Goal: Transaction & Acquisition: Purchase product/service

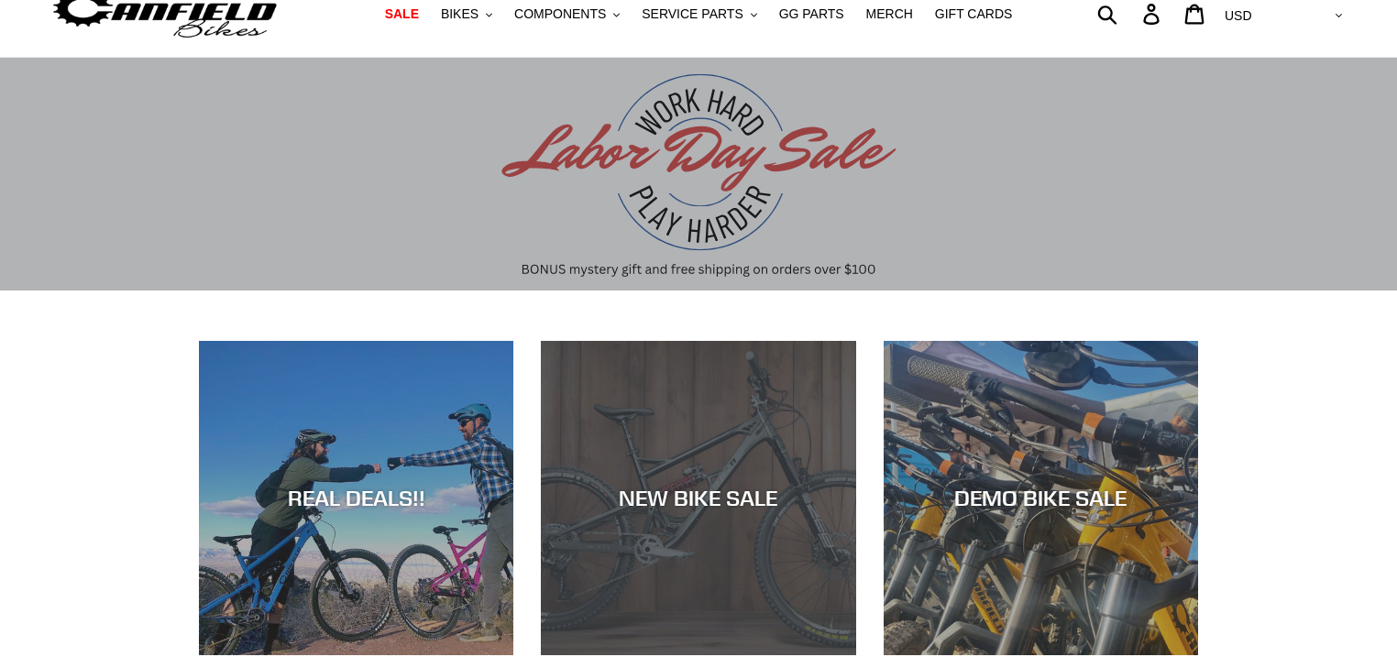
scroll to position [122, 0]
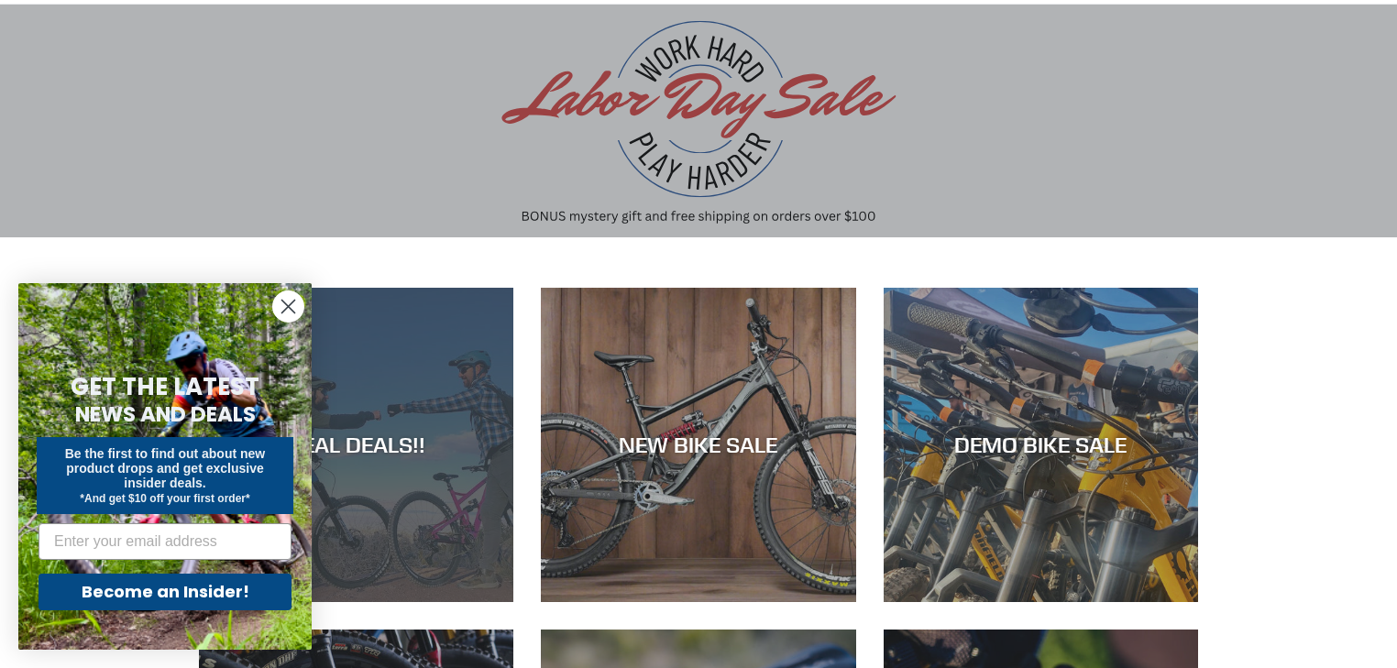
click at [445, 602] on div "REAL DEALS!!" at bounding box center [356, 602] width 314 height 0
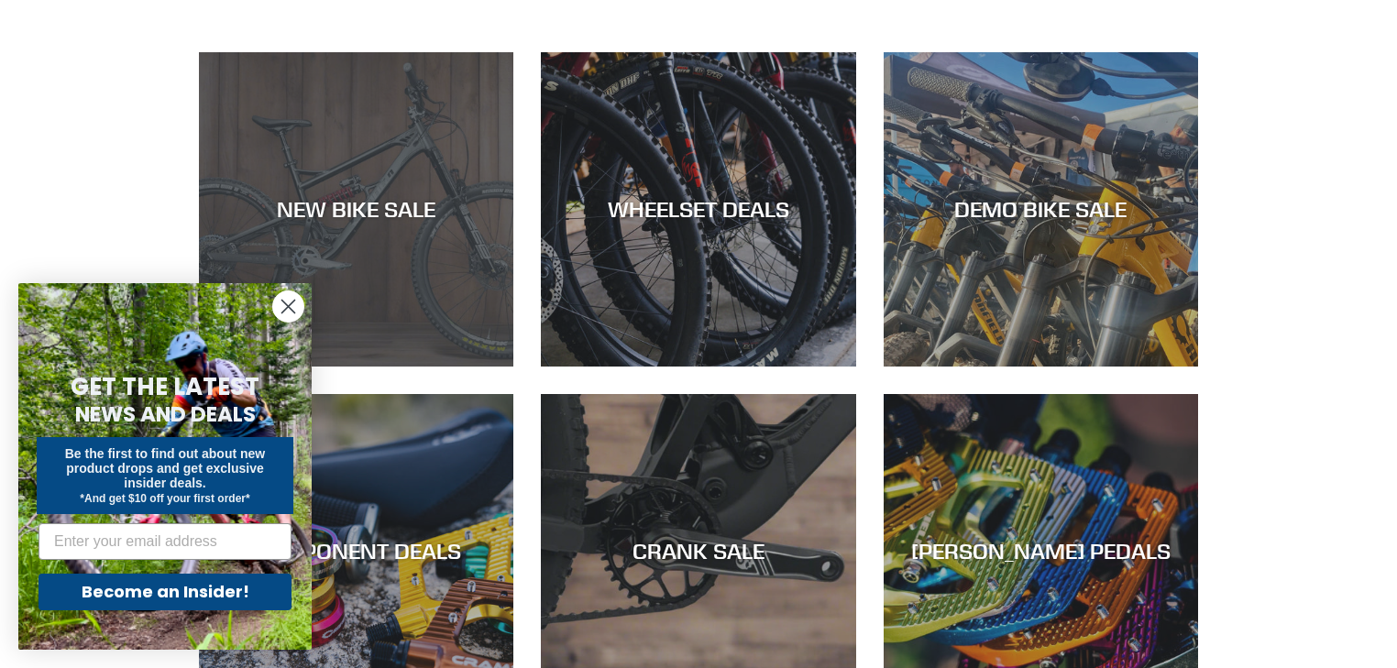
click at [387, 367] on div "NEW BIKE SALE" at bounding box center [356, 367] width 314 height 0
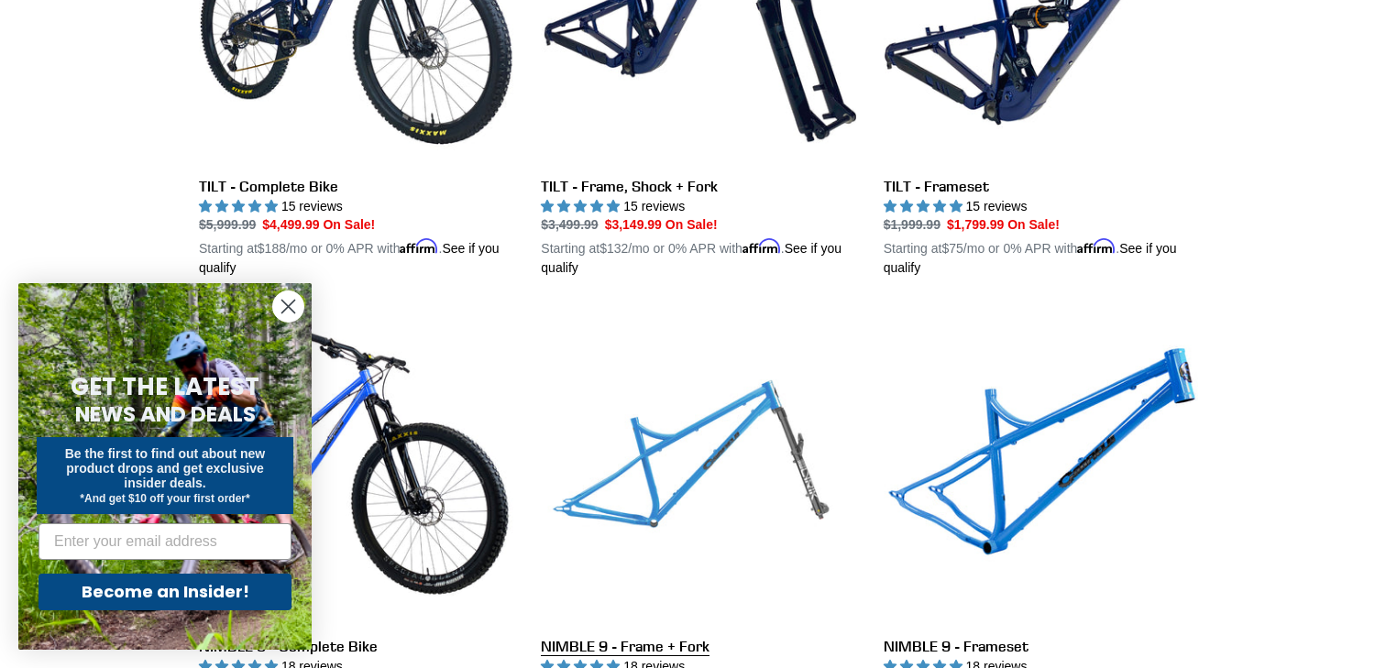
scroll to position [2566, 0]
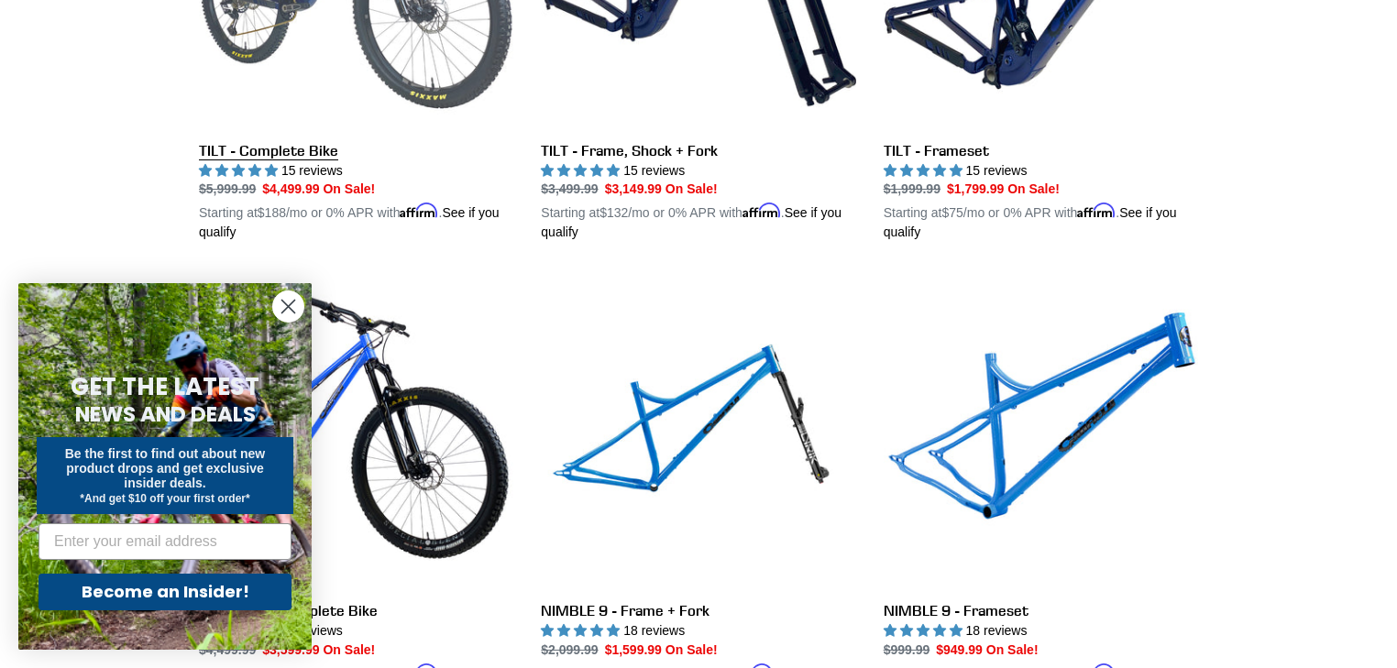
click at [256, 143] on link "TILT - Complete Bike" at bounding box center [356, 27] width 314 height 429
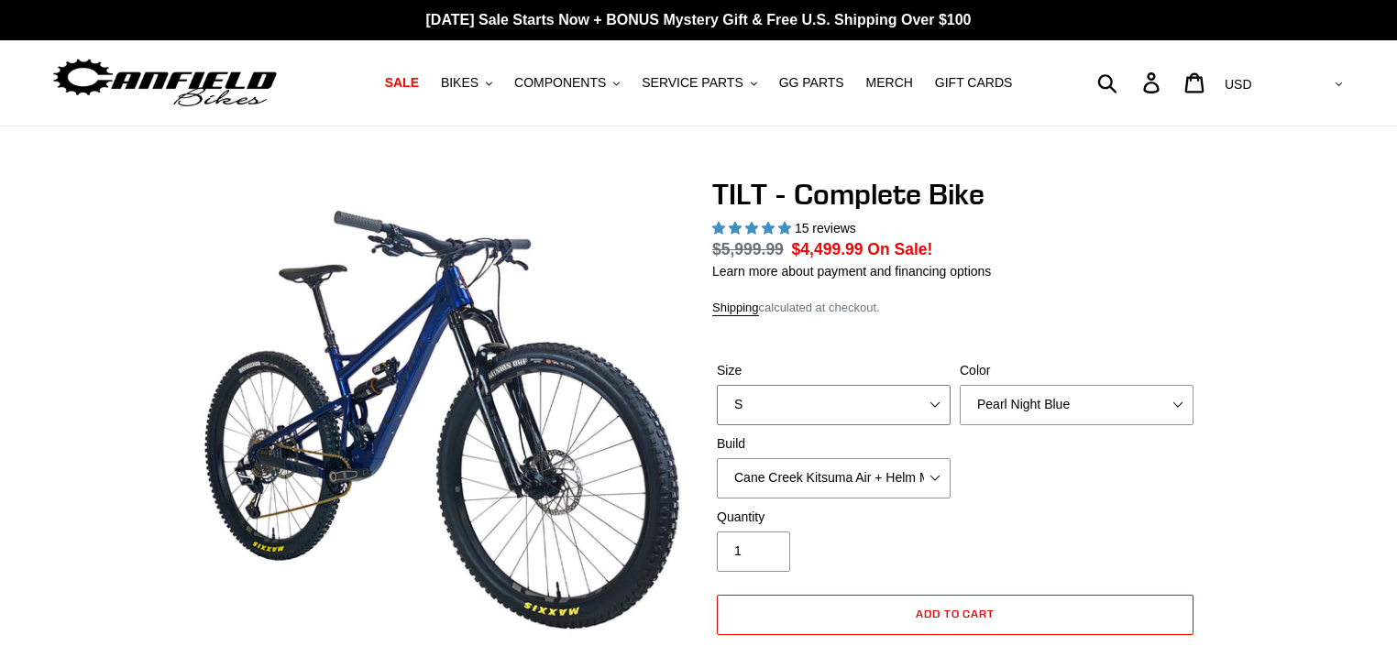
click at [940, 401] on select "S M L" at bounding box center [834, 405] width 234 height 40
select select "highest-rating"
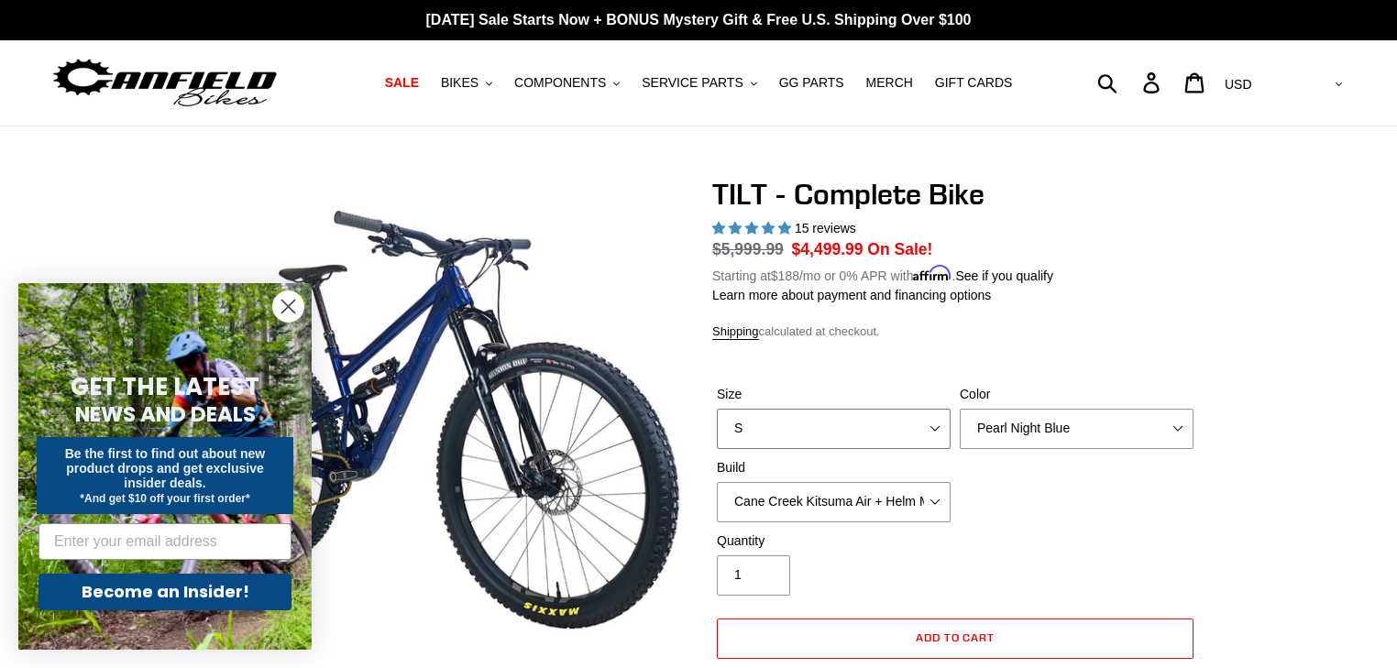
click at [717, 409] on select "S M L" at bounding box center [834, 429] width 234 height 40
click at [1022, 414] on select "Pearl Night Blue Stealth Silver Raw" at bounding box center [1077, 429] width 234 height 40
select select "Stealth Silver"
click at [960, 409] on select "Pearl Night Blue Stealth Silver Raw" at bounding box center [1077, 429] width 234 height 40
click at [927, 494] on select "Cane Creek Kitsuma Air + Helm MKII 140 + SRAM GX Cane Creek Kitsuma Air + Helm …" at bounding box center [834, 502] width 234 height 40
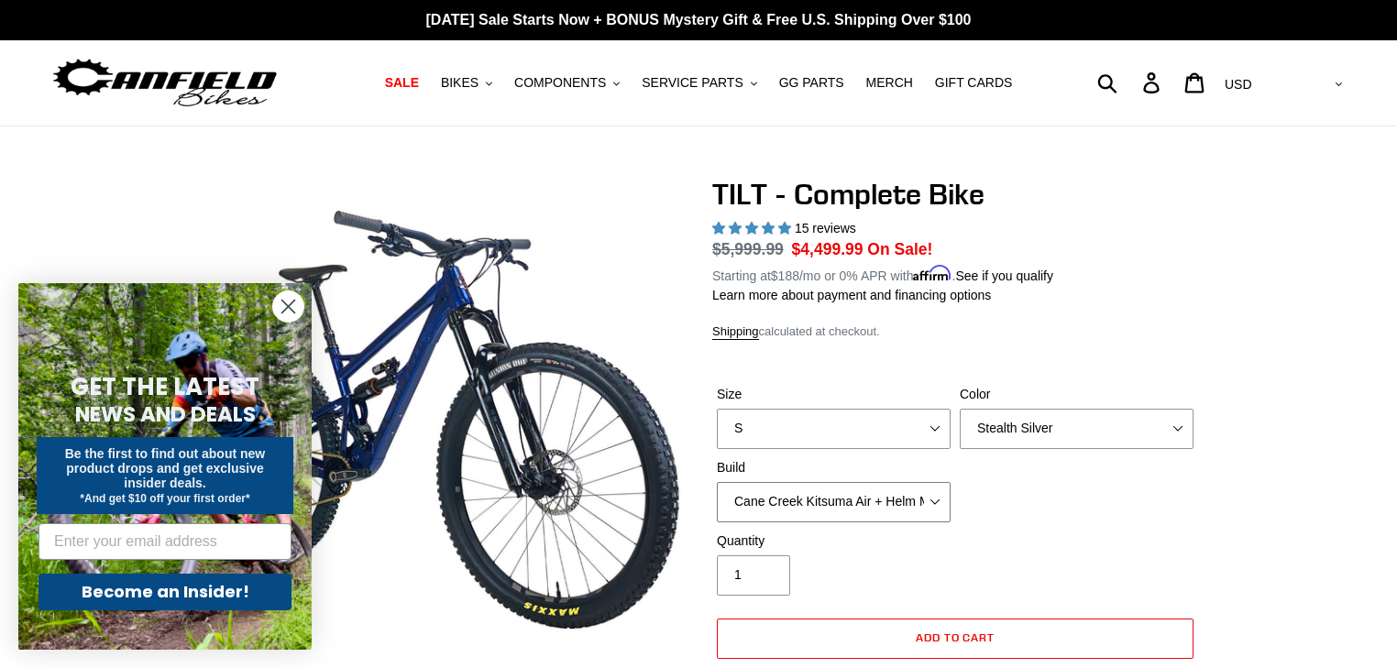
select select "Fox Float X + 36 SL Factory Grip X 140 + SRAM XO"
click at [717, 482] on select "Cane Creek Kitsuma Air + Helm MKII 140 + SRAM GX Cane Creek Kitsuma Air + Helm …" at bounding box center [834, 502] width 234 height 40
click at [478, 87] on span "BIKES" at bounding box center [460, 83] width 38 height 16
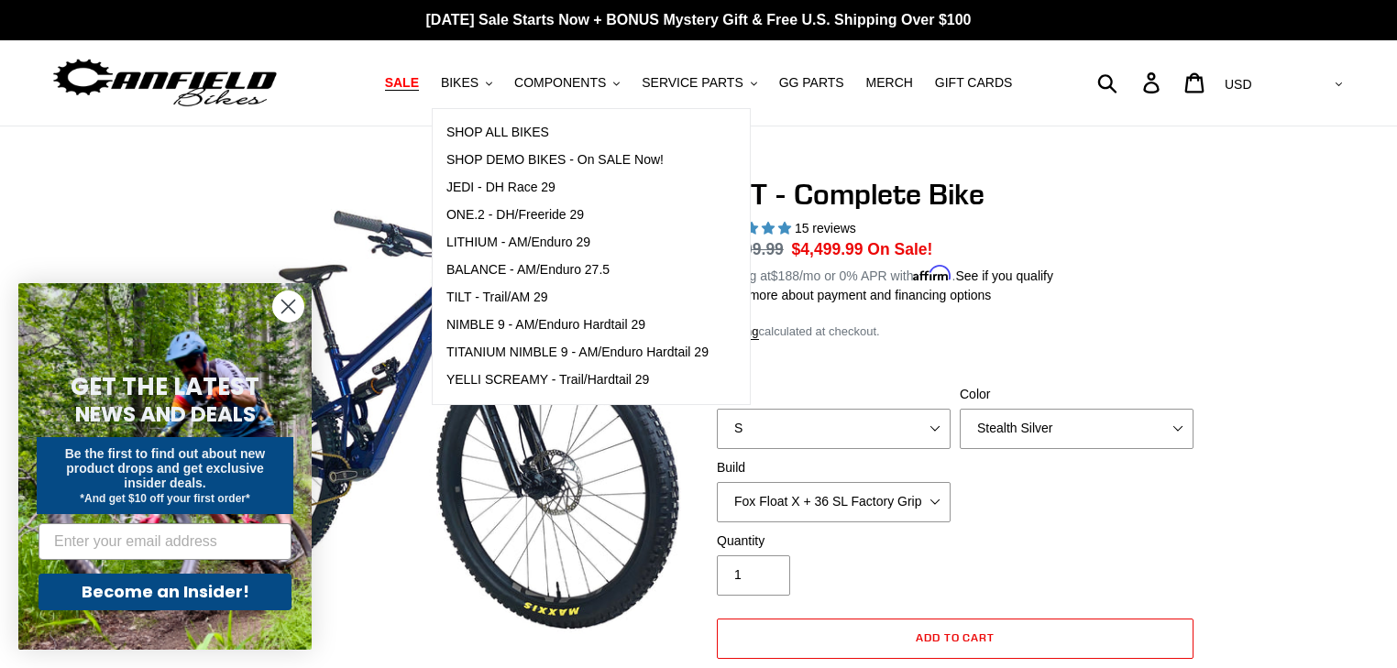
click at [419, 85] on span "SALE" at bounding box center [402, 83] width 34 height 16
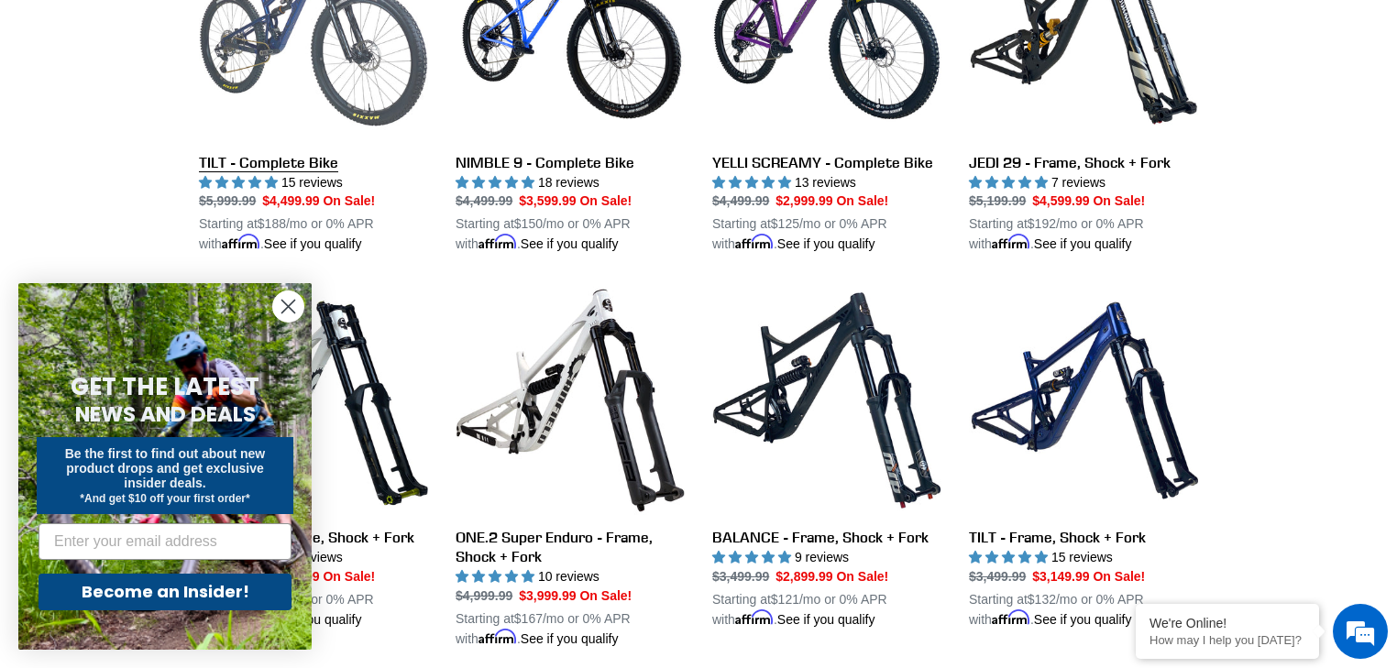
click at [237, 165] on link "TILT - Complete Bike" at bounding box center [313, 83] width 229 height 344
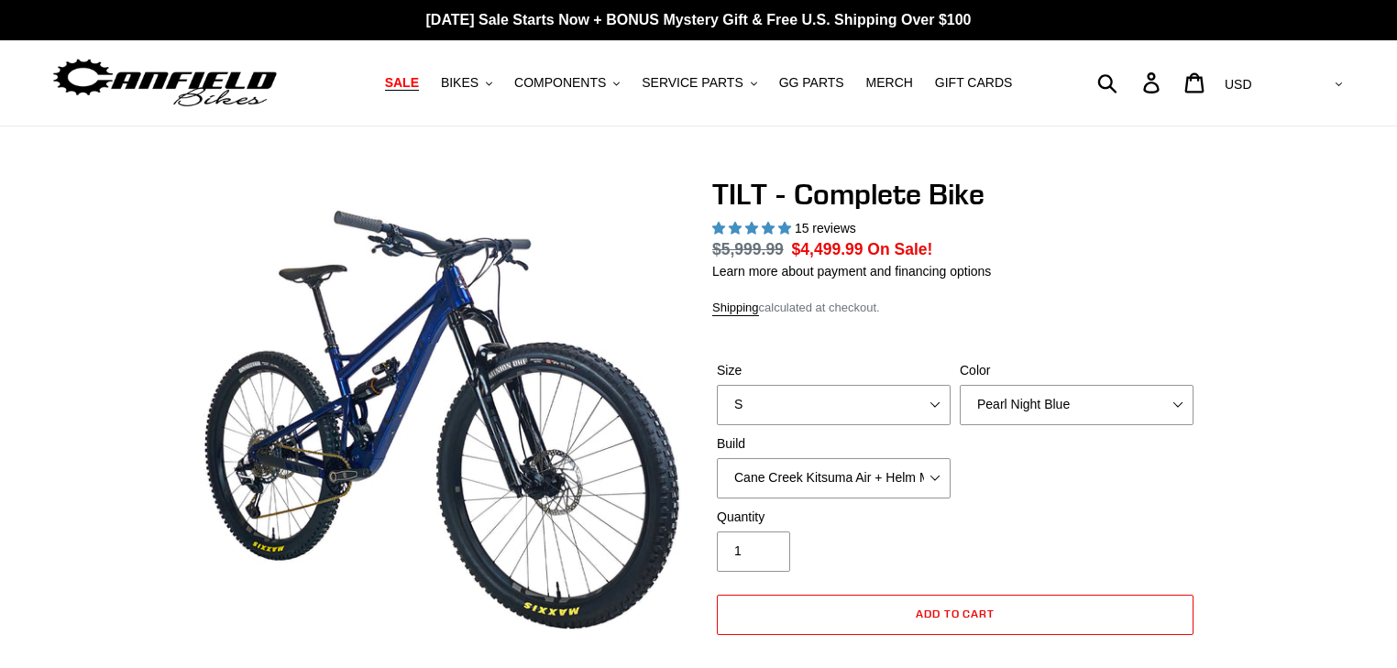
select select "highest-rating"
click at [901, 480] on select "Cane Creek Kitsuma Air + Helm MKII 140 + SRAM GX Cane Creek Kitsuma Air + Helm …" at bounding box center [834, 478] width 234 height 40
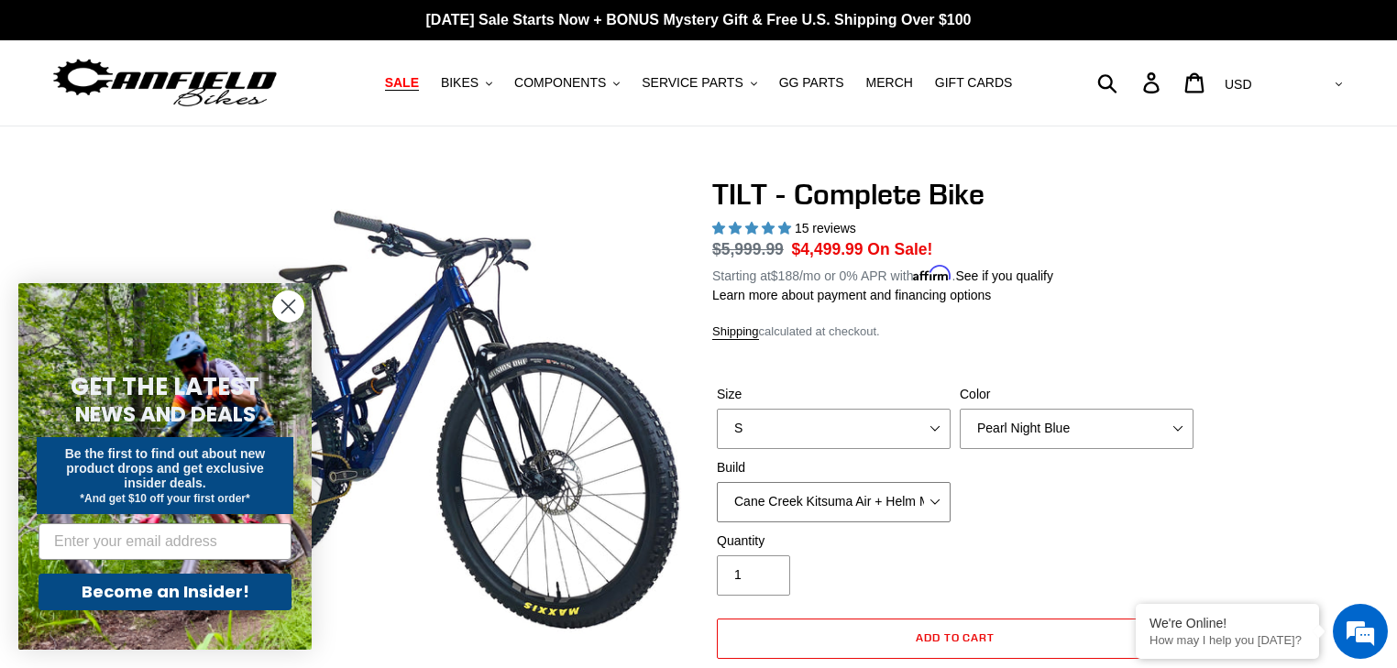
click at [717, 482] on select "Cane Creek Kitsuma Air + Helm MKII 140 + SRAM GX Cane Creek Kitsuma Air + Helm …" at bounding box center [834, 502] width 234 height 40
click at [929, 502] on select "Cane Creek Kitsuma Air + Helm MKII 140 + SRAM GX Cane Creek Kitsuma Air + Helm …" at bounding box center [834, 502] width 234 height 40
click at [717, 482] on select "Cane Creek Kitsuma Air + Helm MKII 140 + SRAM GX Cane Creek Kitsuma Air + Helm …" at bounding box center [834, 502] width 234 height 40
click at [948, 505] on select "Cane Creek Kitsuma Air + Helm MKII 140 + SRAM GX Cane Creek Kitsuma Air + Helm …" at bounding box center [834, 502] width 234 height 40
click at [717, 482] on select "Cane Creek Kitsuma Air + Helm MKII 140 + SRAM GX Cane Creek Kitsuma Air + Helm …" at bounding box center [834, 502] width 234 height 40
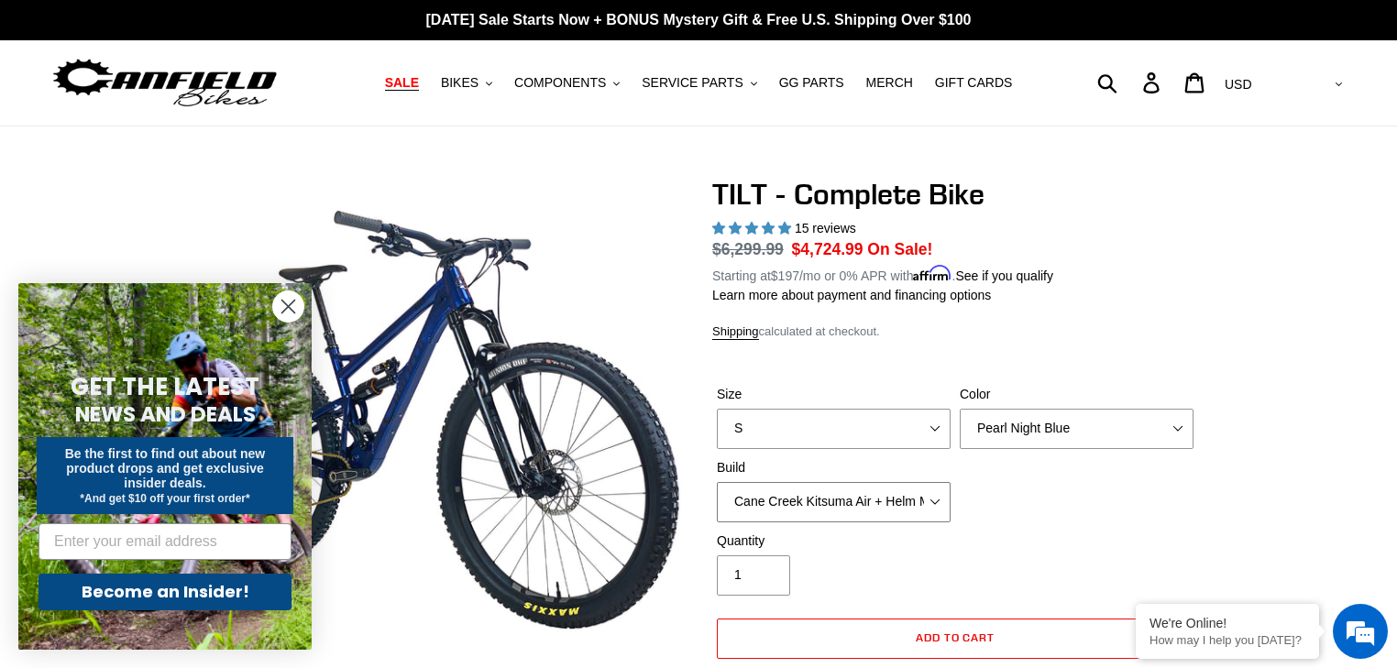
click at [933, 503] on select "Cane Creek Kitsuma Air + Helm MKII 140 + SRAM GX Cane Creek Kitsuma Air + Helm …" at bounding box center [834, 502] width 234 height 40
click at [717, 482] on select "Cane Creek Kitsuma Air + Helm MKII 140 + SRAM GX Cane Creek Kitsuma Air + Helm …" at bounding box center [834, 502] width 234 height 40
click at [931, 499] on select "Cane Creek Kitsuma Air + Helm MKII 140 + SRAM GX Cane Creek Kitsuma Air + Helm …" at bounding box center [834, 502] width 234 height 40
click at [717, 482] on select "Cane Creek Kitsuma Air + Helm MKII 140 + SRAM GX Cane Creek Kitsuma Air + Helm …" at bounding box center [834, 502] width 234 height 40
click at [920, 499] on select "Cane Creek Kitsuma Air + Helm MKII 140 + SRAM GX Cane Creek Kitsuma Air + Helm …" at bounding box center [834, 502] width 234 height 40
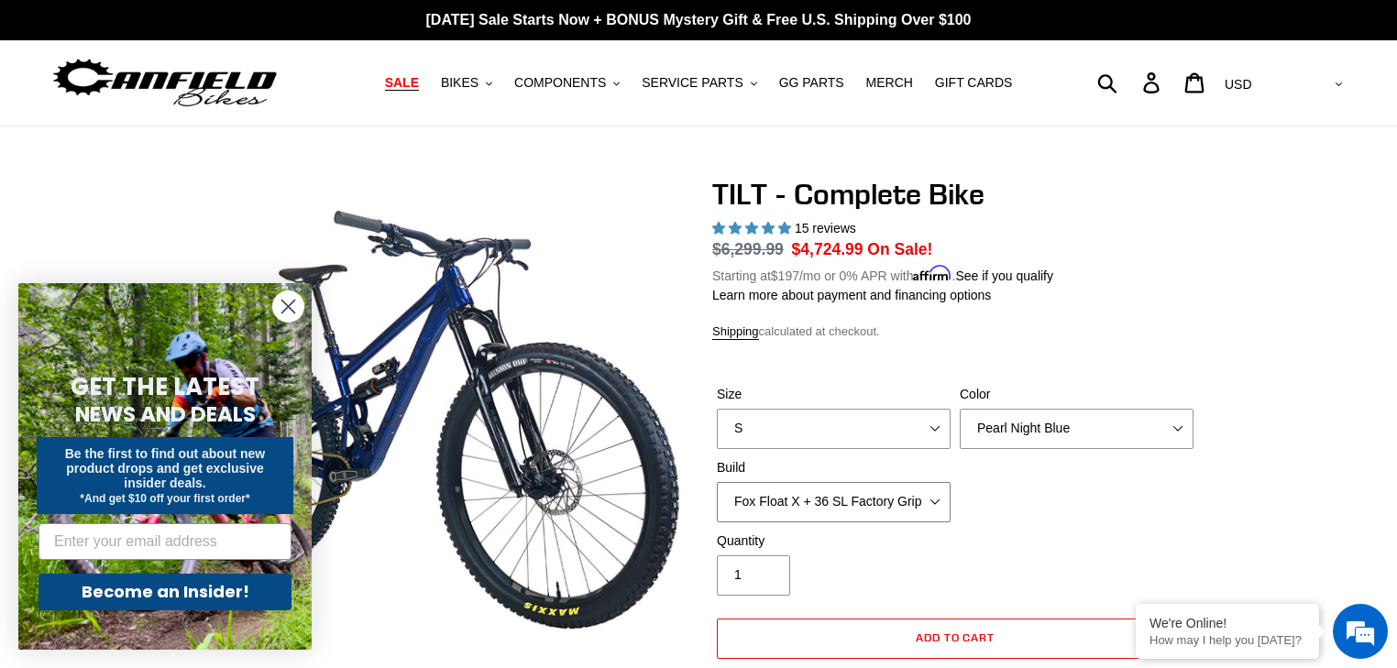
click at [717, 482] on select "Cane Creek Kitsuma Air + Helm MKII 140 + SRAM GX Cane Creek Kitsuma Air + Helm …" at bounding box center [834, 502] width 234 height 40
click at [926, 498] on select "Cane Creek Kitsuma Air + Helm MKII 140 + SRAM GX Cane Creek Kitsuma Air + Helm …" at bounding box center [834, 502] width 234 height 40
select select "Fox Float X + 36 SL Factory Grip X 140 + Shimano XT"
click at [717, 482] on select "Cane Creek Kitsuma Air + Helm MKII 140 + SRAM GX Cane Creek Kitsuma Air + Helm …" at bounding box center [834, 502] width 234 height 40
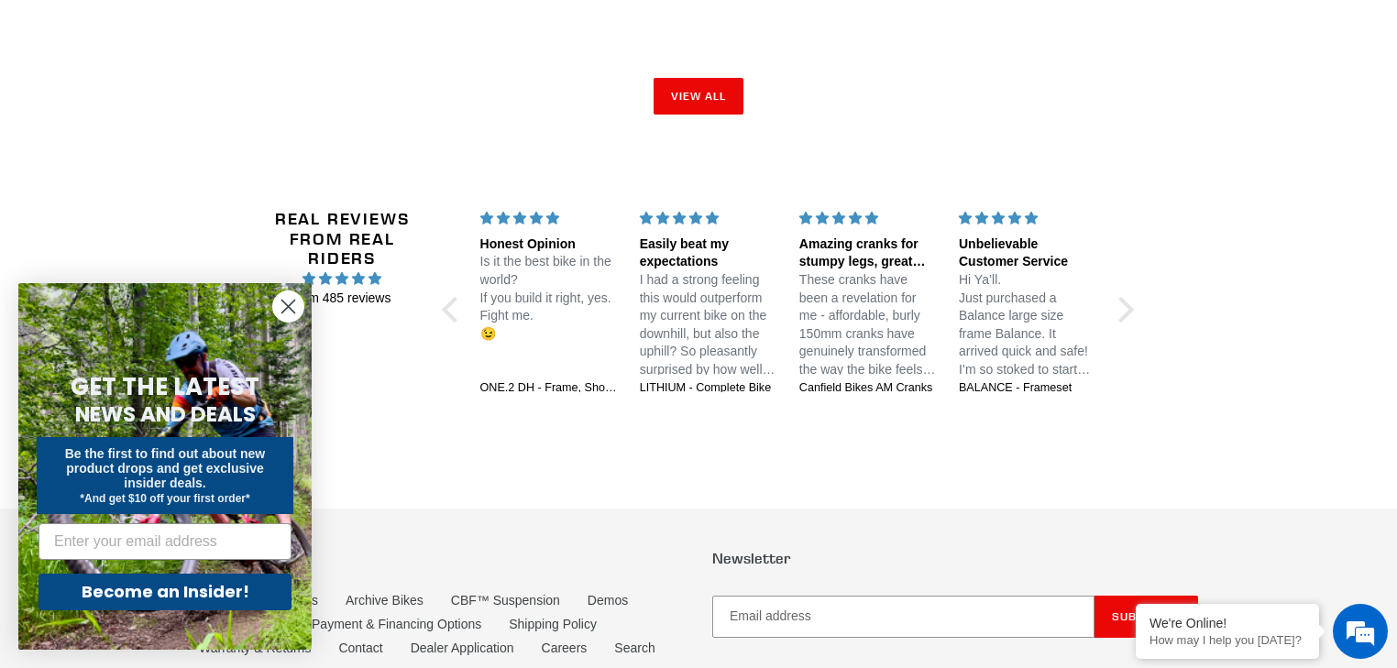
scroll to position [3219, 0]
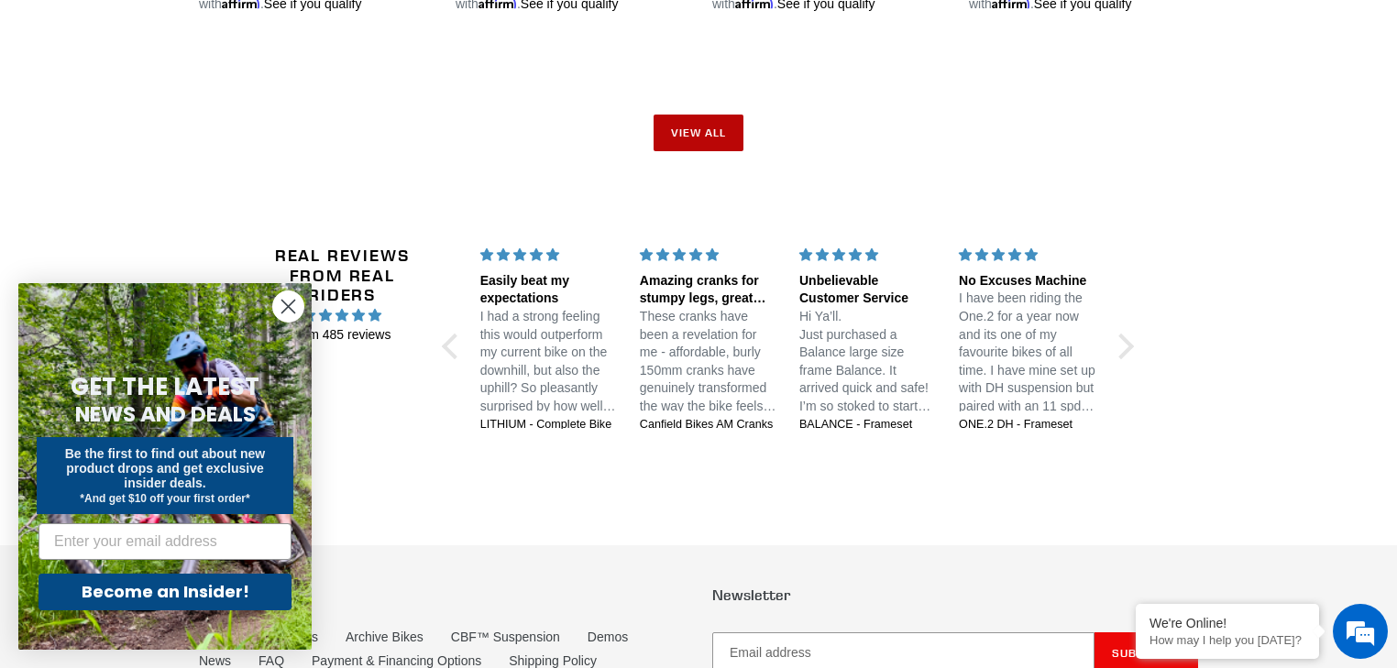
click at [694, 127] on link "View all" at bounding box center [699, 133] width 90 height 37
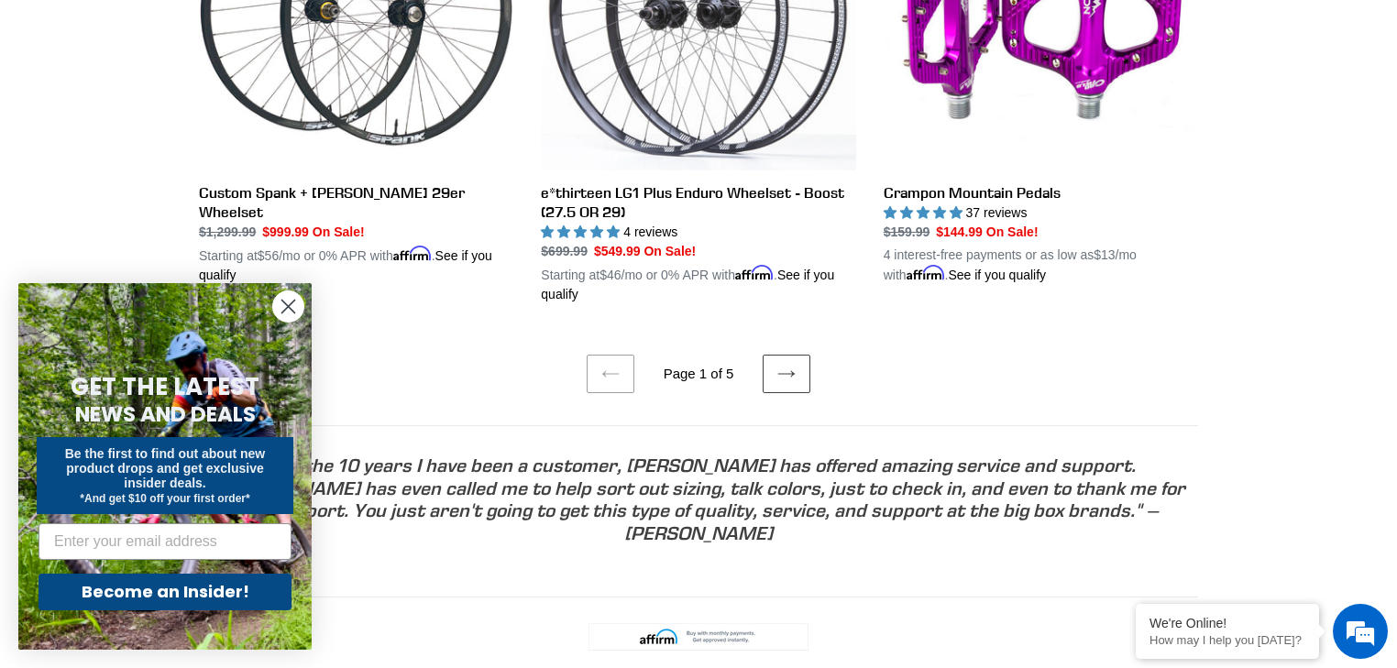
scroll to position [3910, 0]
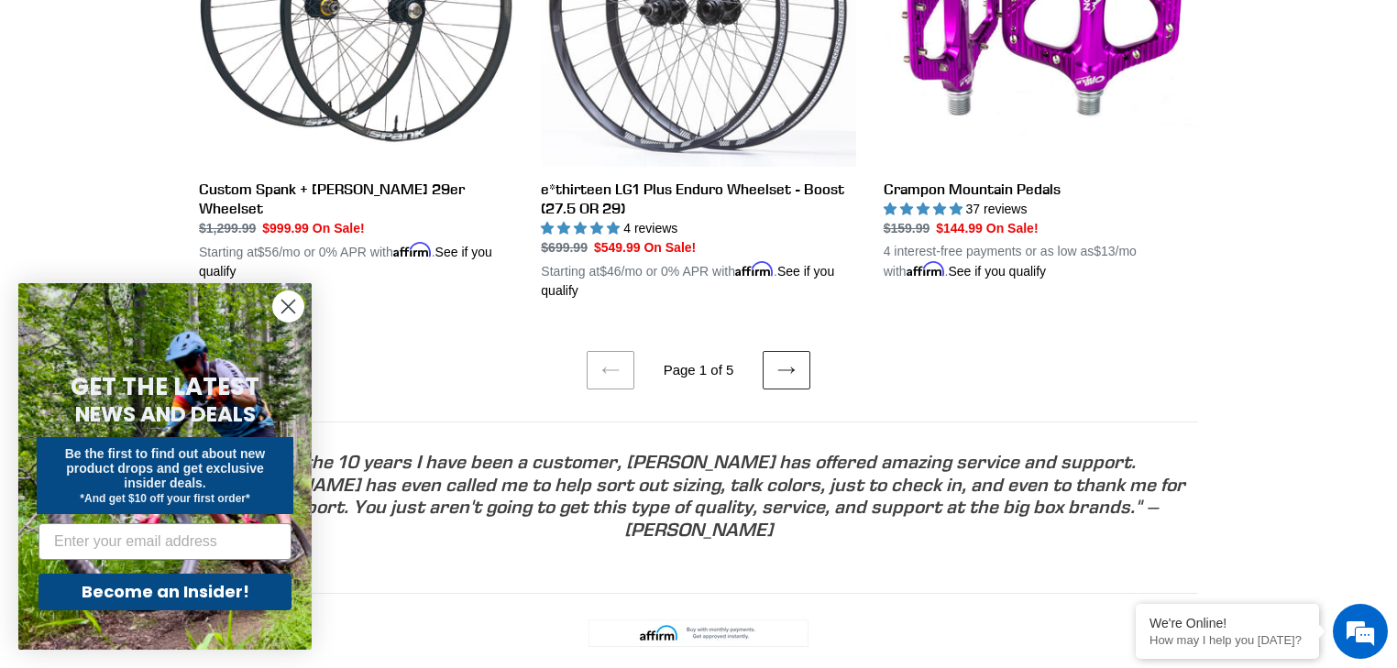
click at [788, 365] on icon at bounding box center [786, 370] width 18 height 18
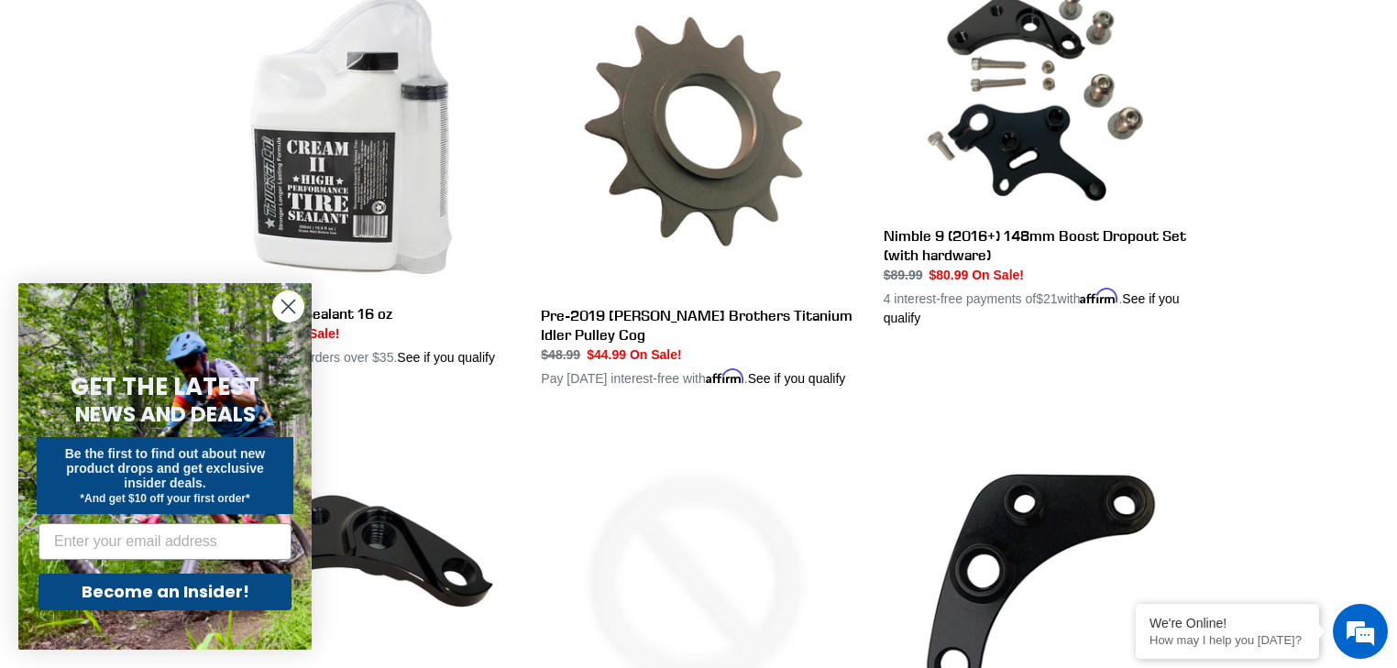
scroll to position [3544, 0]
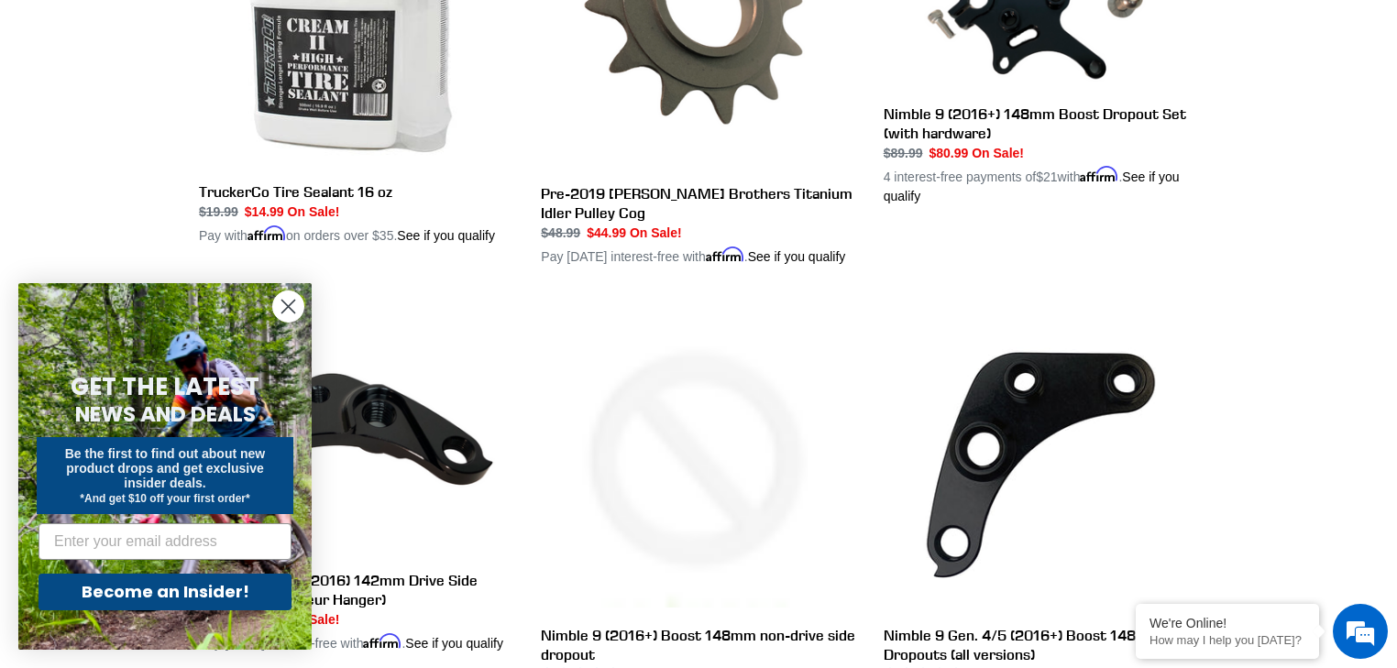
click at [293, 302] on icon "Close dialog" at bounding box center [288, 307] width 13 height 13
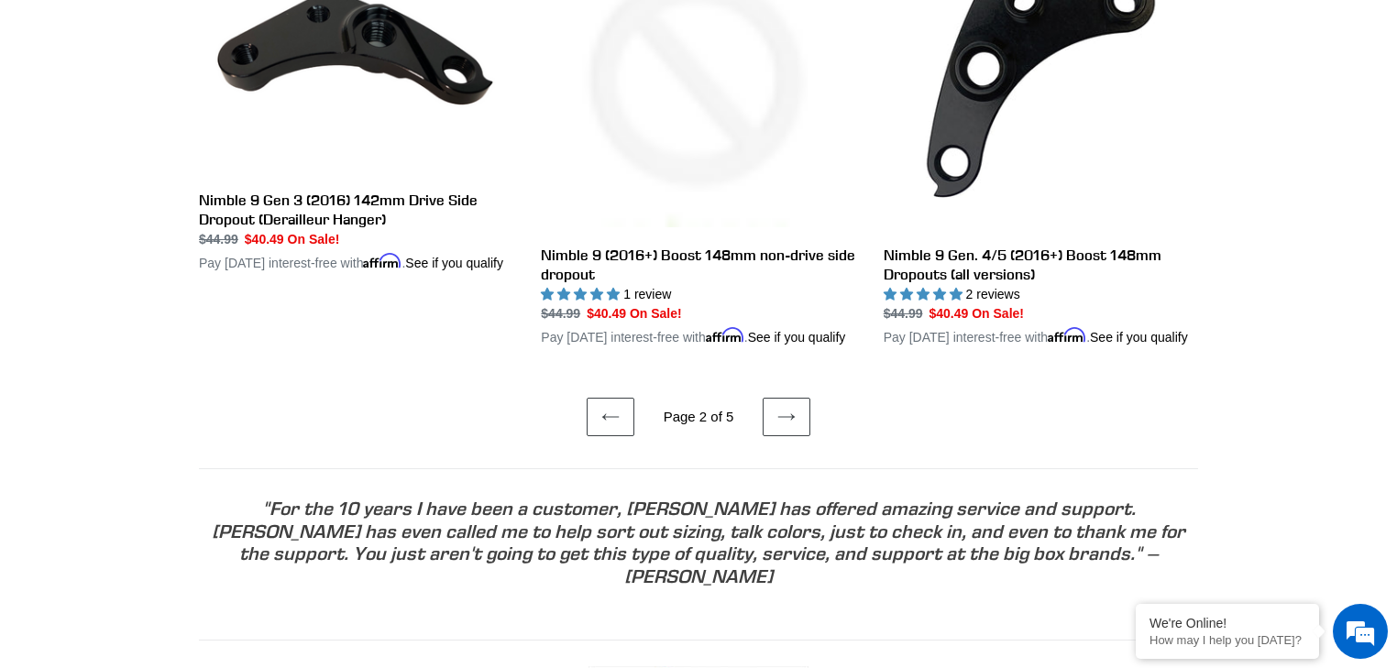
scroll to position [3788, 0]
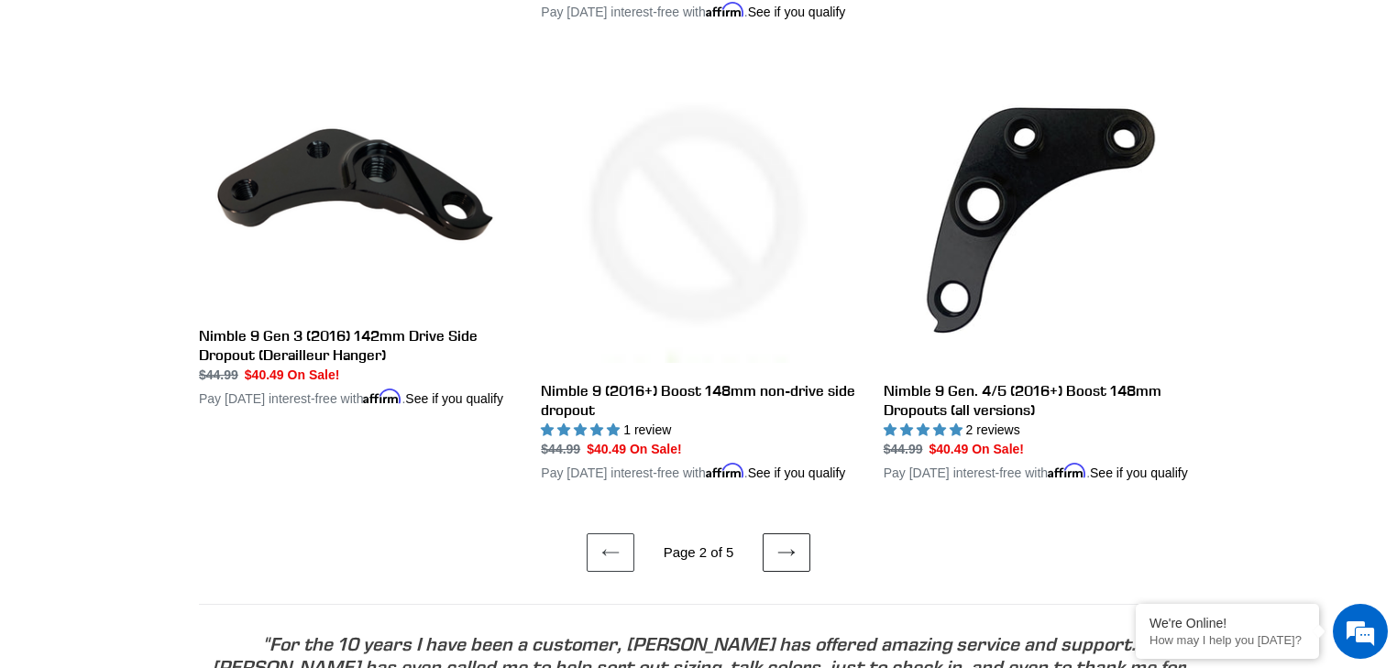
click at [781, 562] on icon at bounding box center [786, 553] width 18 height 18
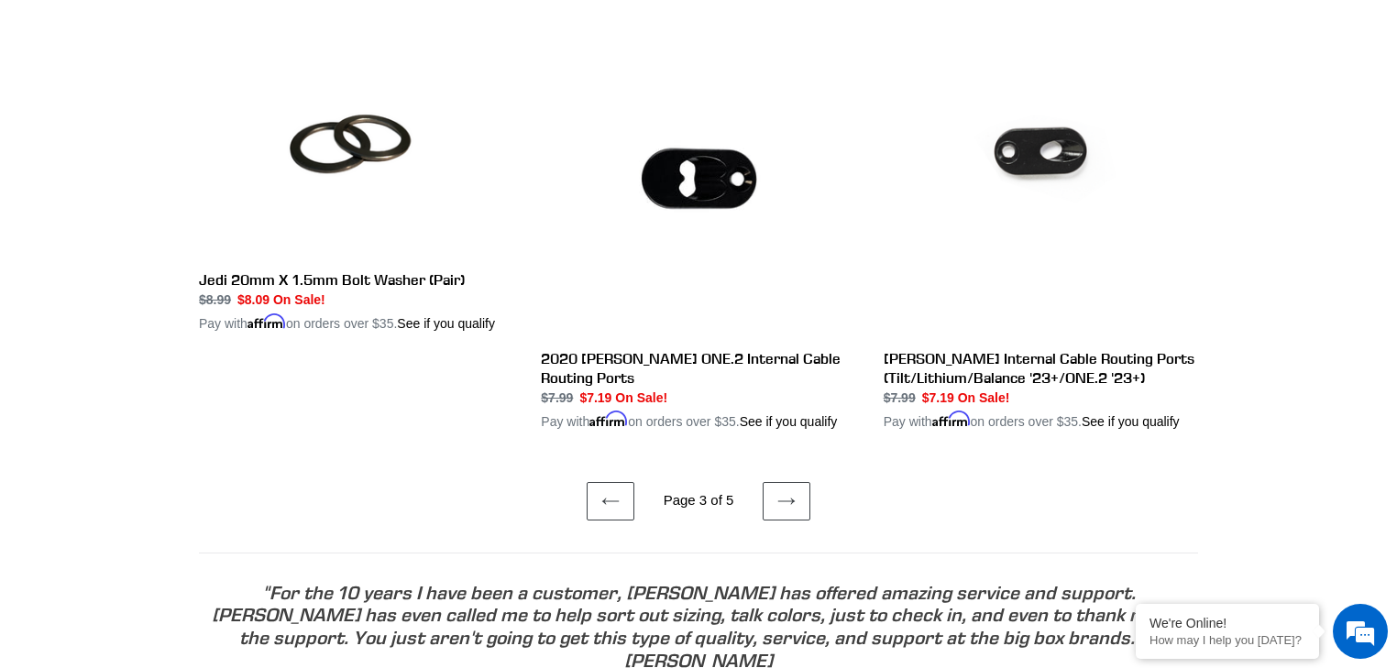
scroll to position [3708, 0]
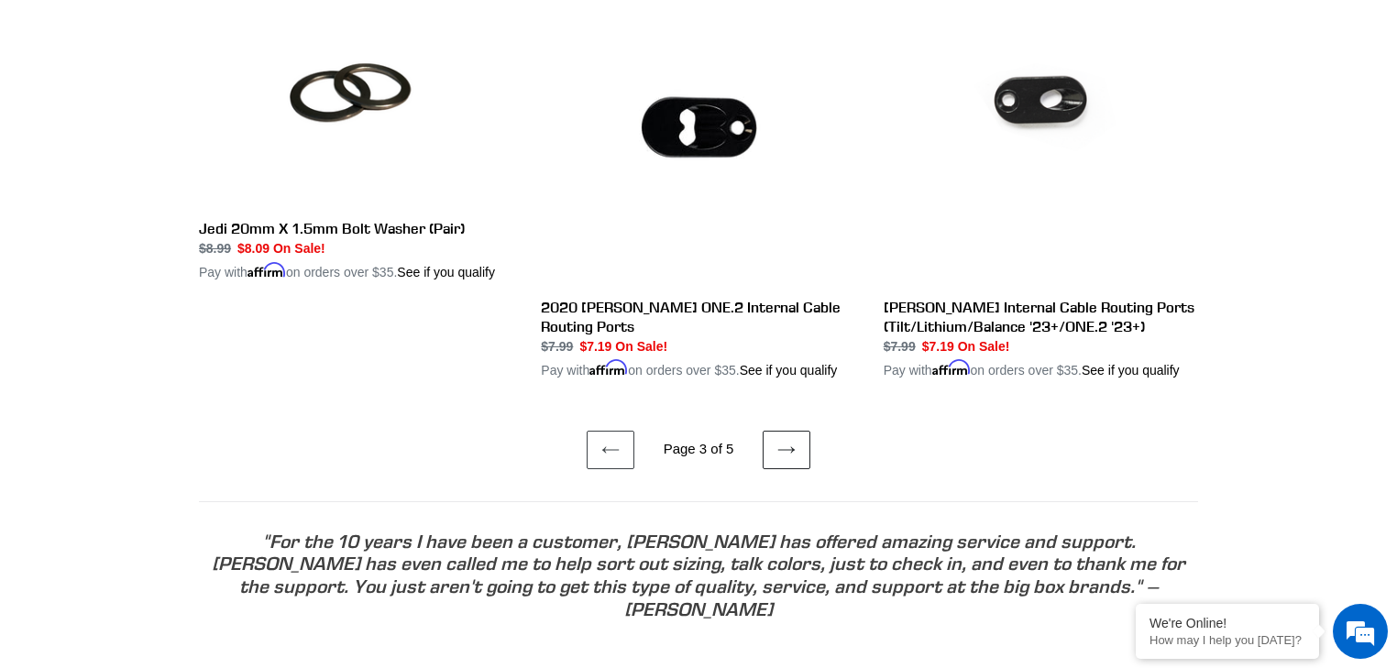
click at [777, 441] on icon at bounding box center [786, 450] width 18 height 18
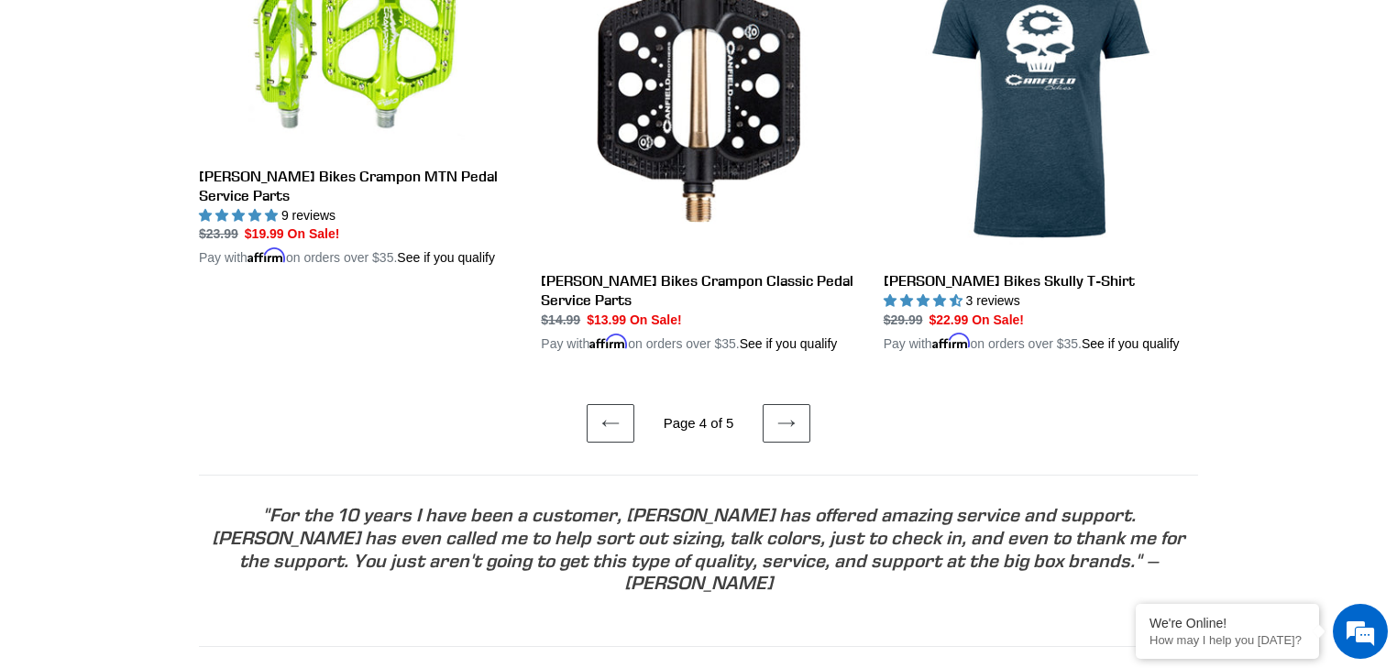
scroll to position [3811, 0]
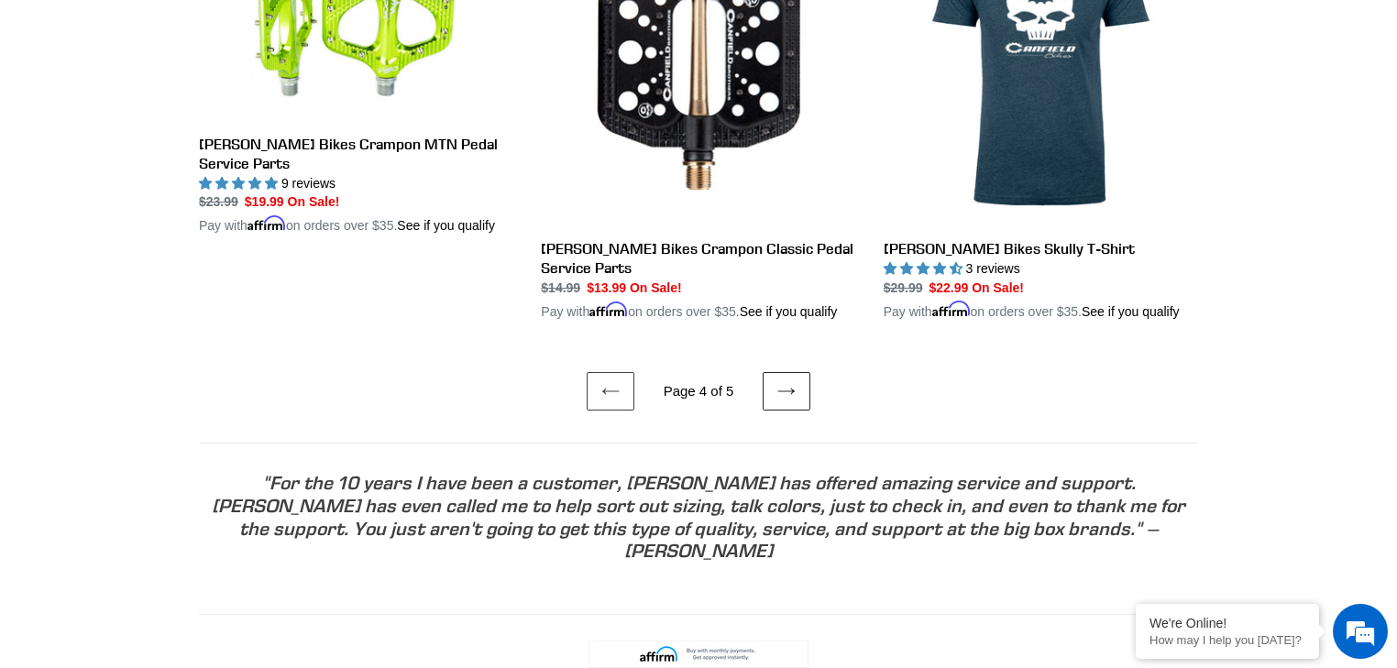
click at [779, 389] on icon at bounding box center [786, 392] width 16 height 6
